Goal: Information Seeking & Learning: Learn about a topic

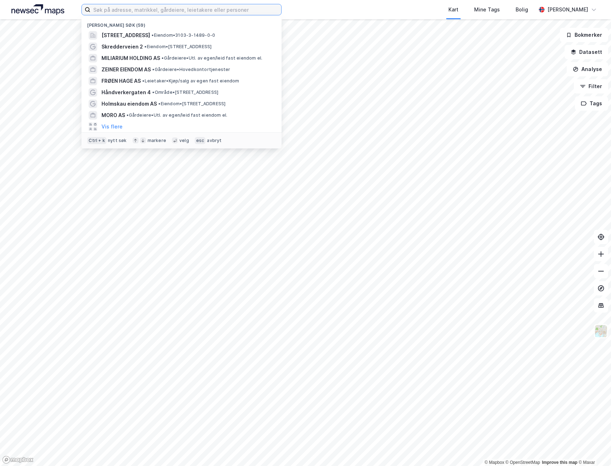
click at [142, 10] on input at bounding box center [185, 9] width 191 height 11
click at [150, 36] on span "[STREET_ADDRESS]" at bounding box center [125, 35] width 49 height 9
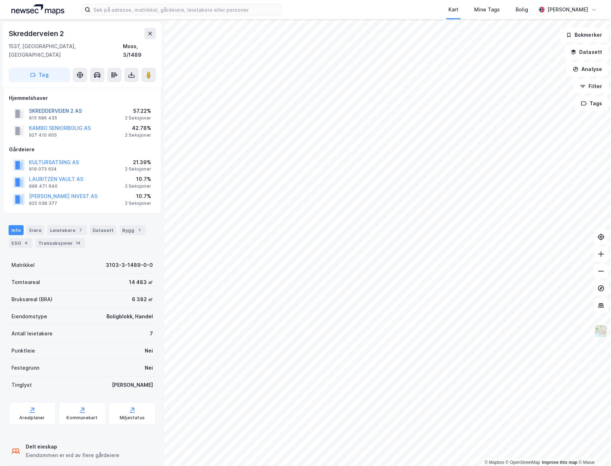
click at [0, 0] on button "SKREDDERVEIEN 2 AS" at bounding box center [0, 0] width 0 height 0
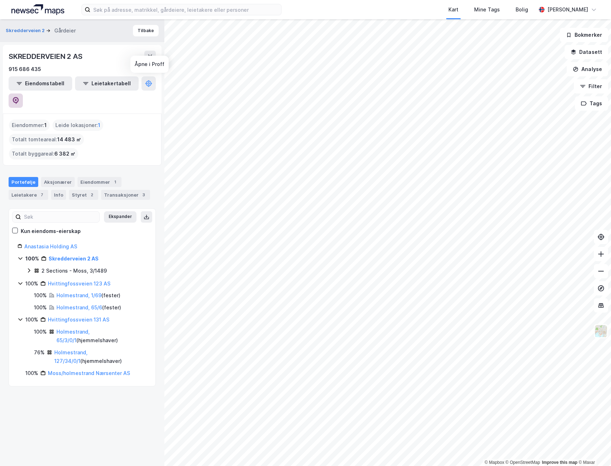
click at [19, 97] on icon at bounding box center [15, 100] width 7 height 7
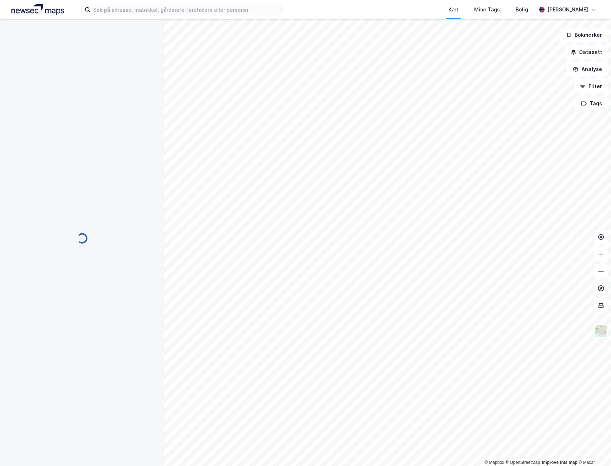
scroll to position [1, 0]
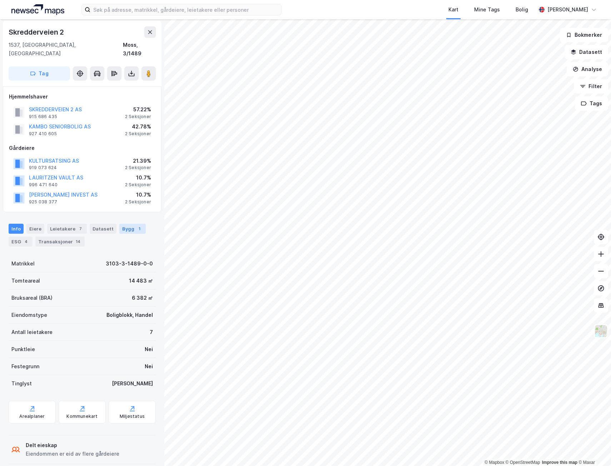
click at [120, 224] on div "Bygg 1" at bounding box center [132, 229] width 26 height 10
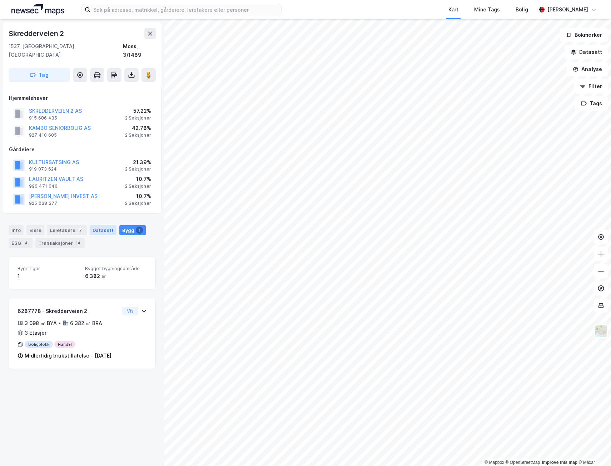
click at [96, 225] on div "Datasett" at bounding box center [103, 230] width 27 height 10
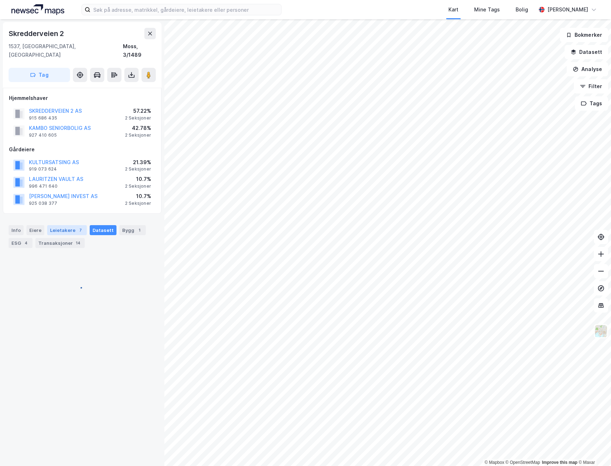
click at [70, 225] on div "Leietakere 7" at bounding box center [67, 230] width 40 height 10
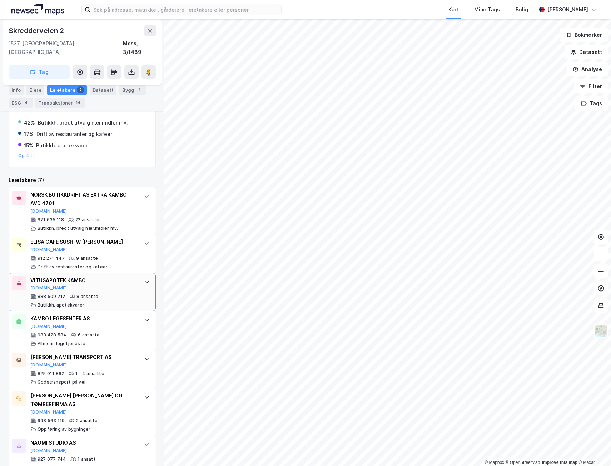
scroll to position [215, 0]
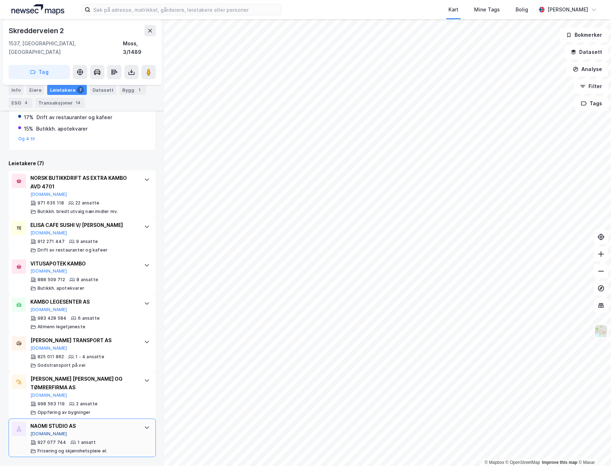
click at [39, 434] on button "[DOMAIN_NAME]" at bounding box center [48, 434] width 37 height 6
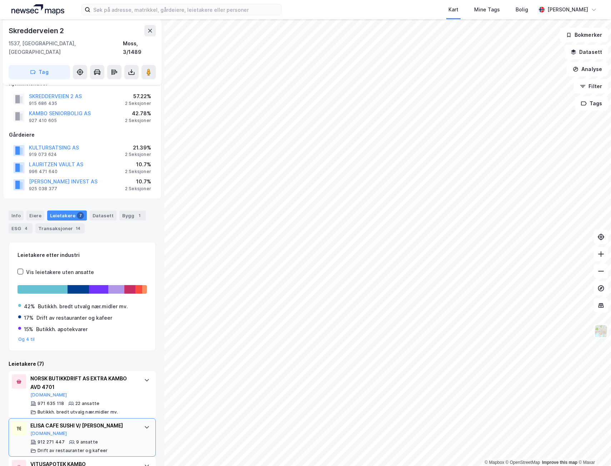
scroll to position [0, 0]
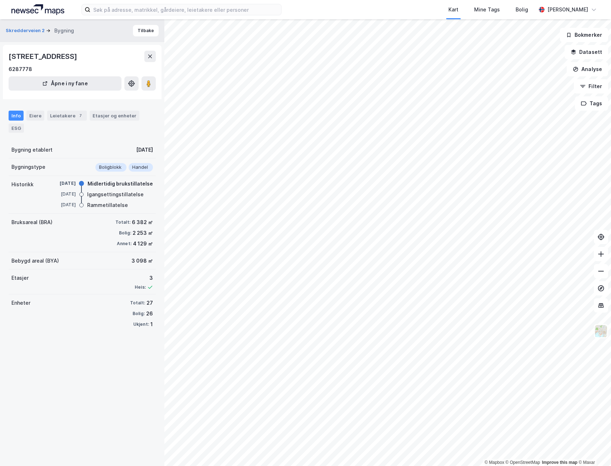
click at [140, 149] on div "[DATE]" at bounding box center [144, 150] width 17 height 9
drag, startPoint x: 140, startPoint y: 149, endPoint x: 132, endPoint y: 151, distance: 8.8
click at [136, 151] on div "[DATE]" at bounding box center [144, 150] width 17 height 9
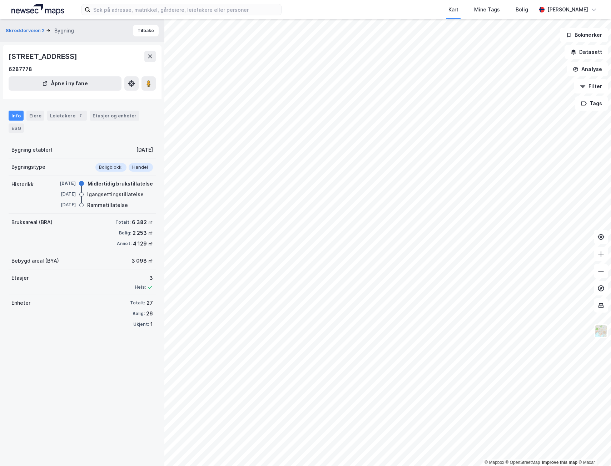
drag, startPoint x: 132, startPoint y: 151, endPoint x: 126, endPoint y: 149, distance: 6.0
click at [136, 149] on div "[DATE]" at bounding box center [144, 150] width 17 height 9
drag, startPoint x: 126, startPoint y: 149, endPoint x: 120, endPoint y: 150, distance: 5.8
click at [136, 150] on div "[DATE]" at bounding box center [144, 150] width 17 height 9
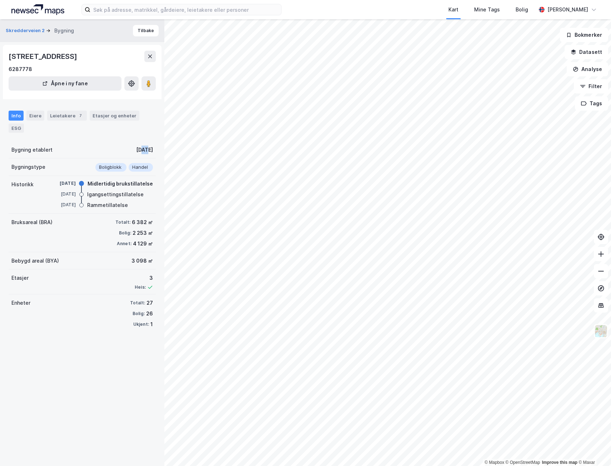
click at [136, 150] on div "[DATE]" at bounding box center [144, 150] width 17 height 9
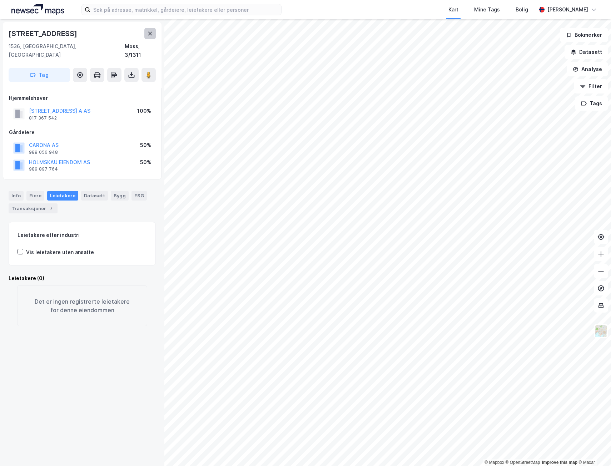
click at [154, 32] on button at bounding box center [149, 33] width 11 height 11
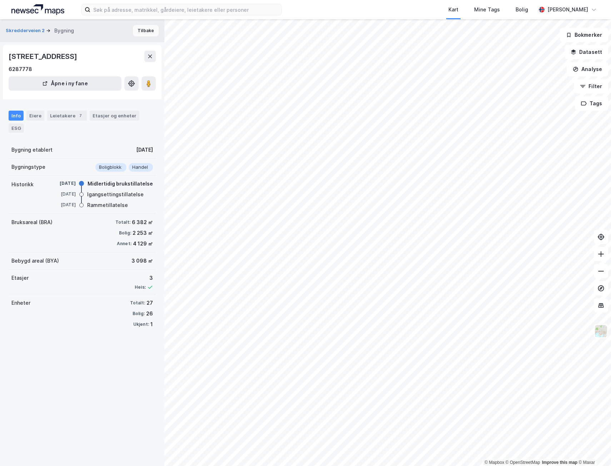
click at [146, 31] on button "Tilbake" at bounding box center [146, 30] width 26 height 11
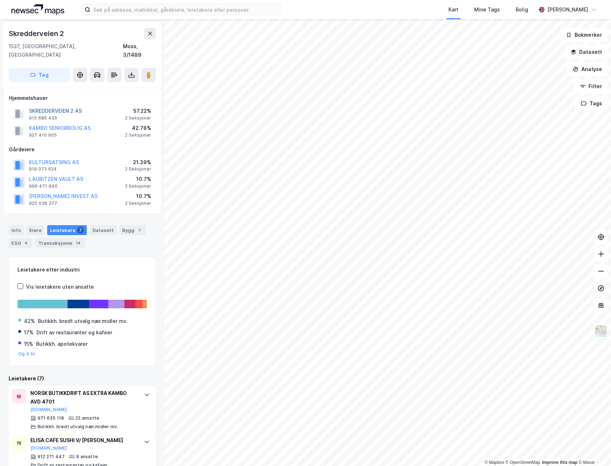
click at [0, 0] on button "SKREDDERVEIEN 2 AS" at bounding box center [0, 0] width 0 height 0
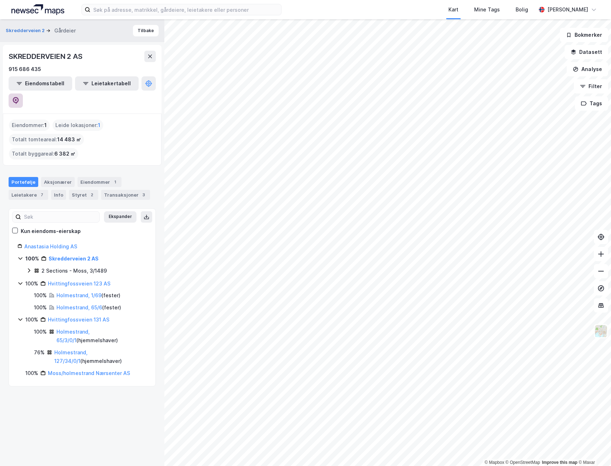
click at [19, 97] on icon at bounding box center [15, 100] width 7 height 7
click at [139, 30] on button "Tilbake" at bounding box center [146, 30] width 26 height 11
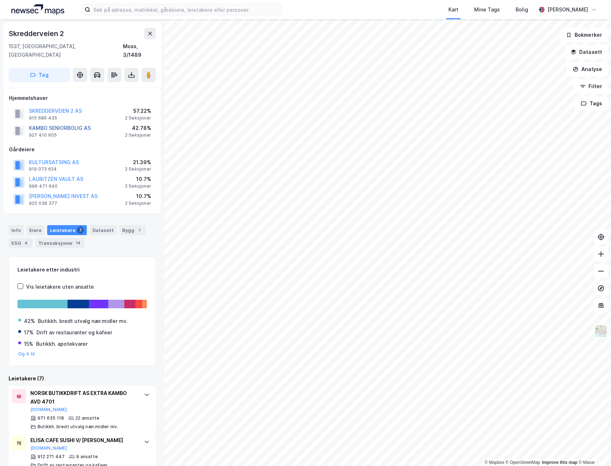
click at [0, 0] on button "KAMBO SENIORBOLIG AS" at bounding box center [0, 0] width 0 height 0
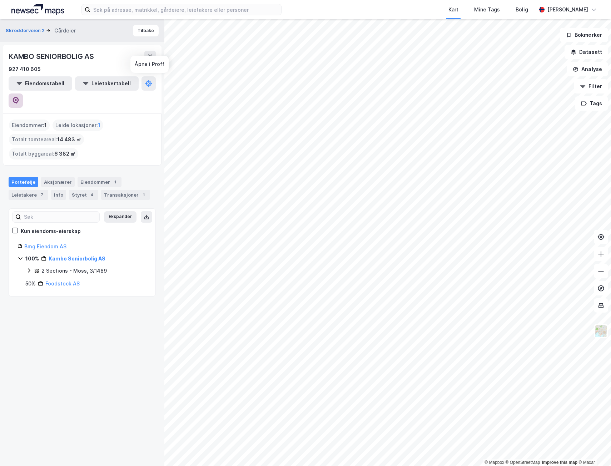
click at [19, 97] on icon at bounding box center [16, 100] width 6 height 7
